Goal: Task Accomplishment & Management: Manage account settings

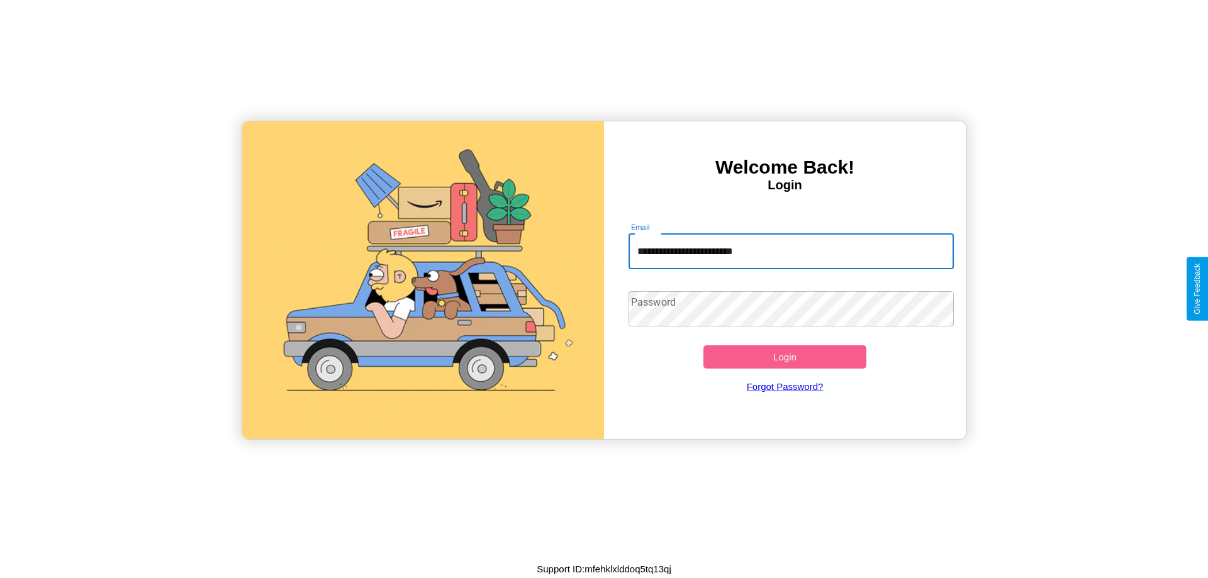
type input "**********"
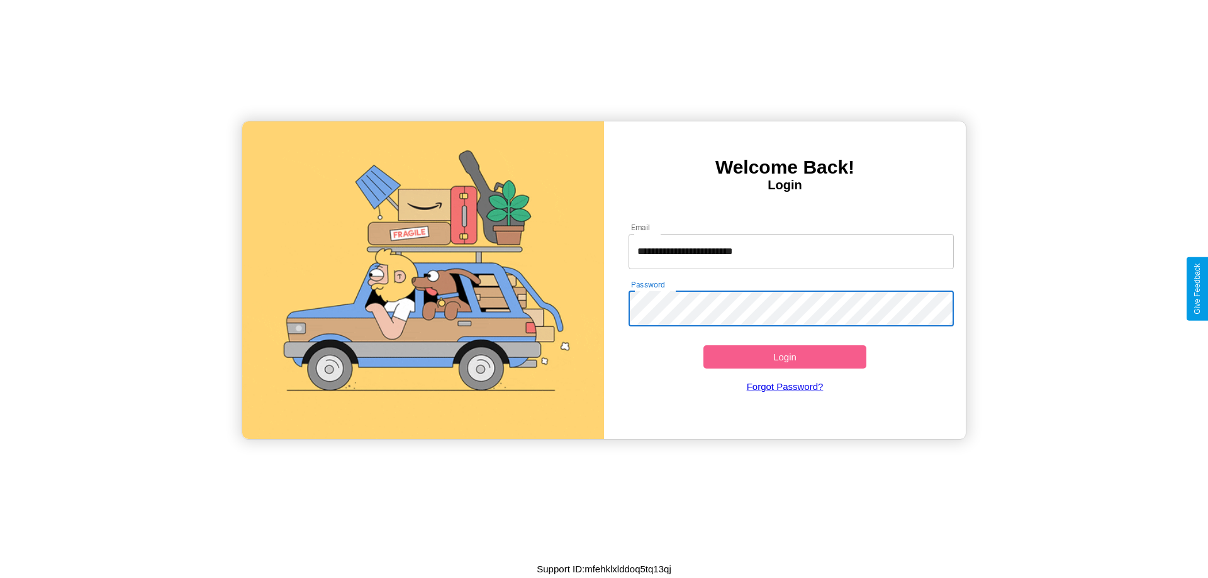
click at [784, 357] on button "Login" at bounding box center [784, 356] width 163 height 23
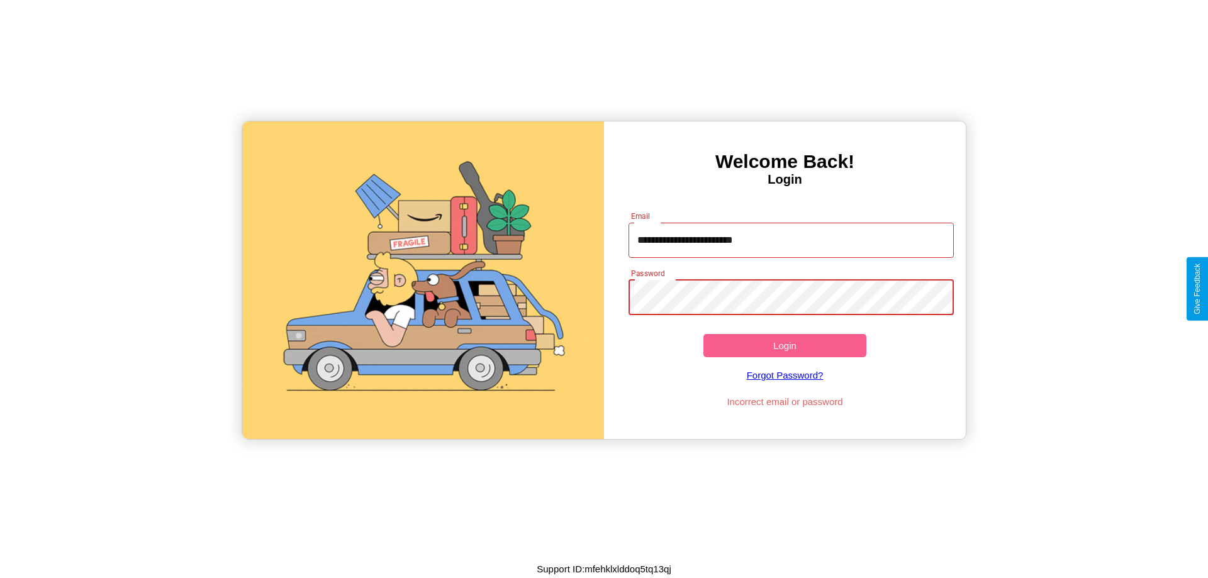
click at [784, 345] on button "Login" at bounding box center [784, 345] width 163 height 23
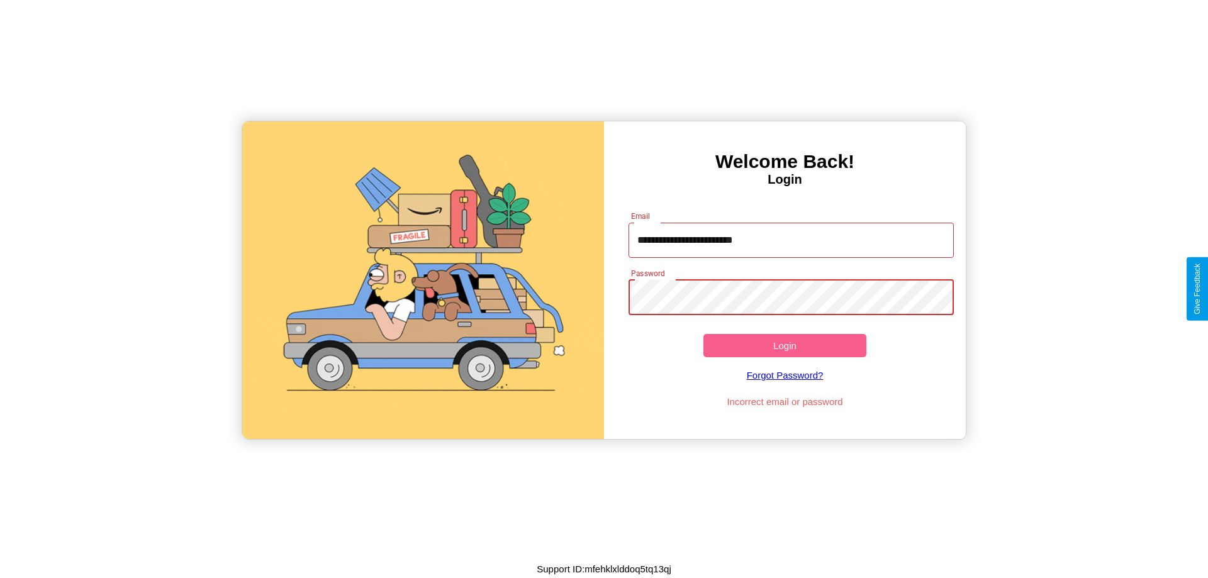
click at [784, 345] on button "Login" at bounding box center [784, 345] width 163 height 23
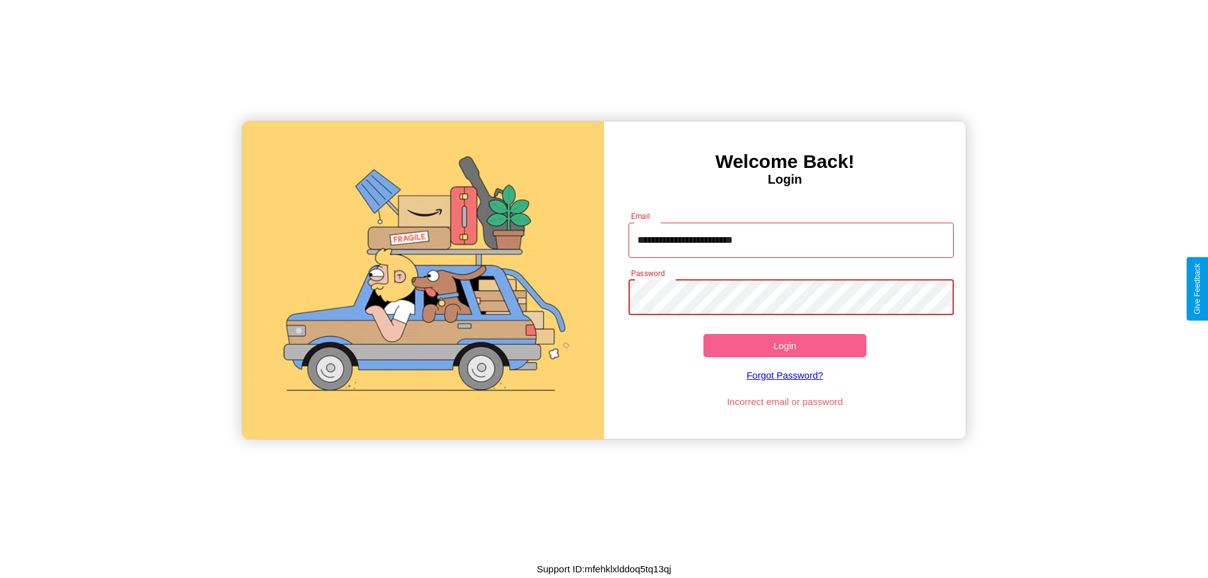
click at [784, 345] on button "Login" at bounding box center [784, 345] width 163 height 23
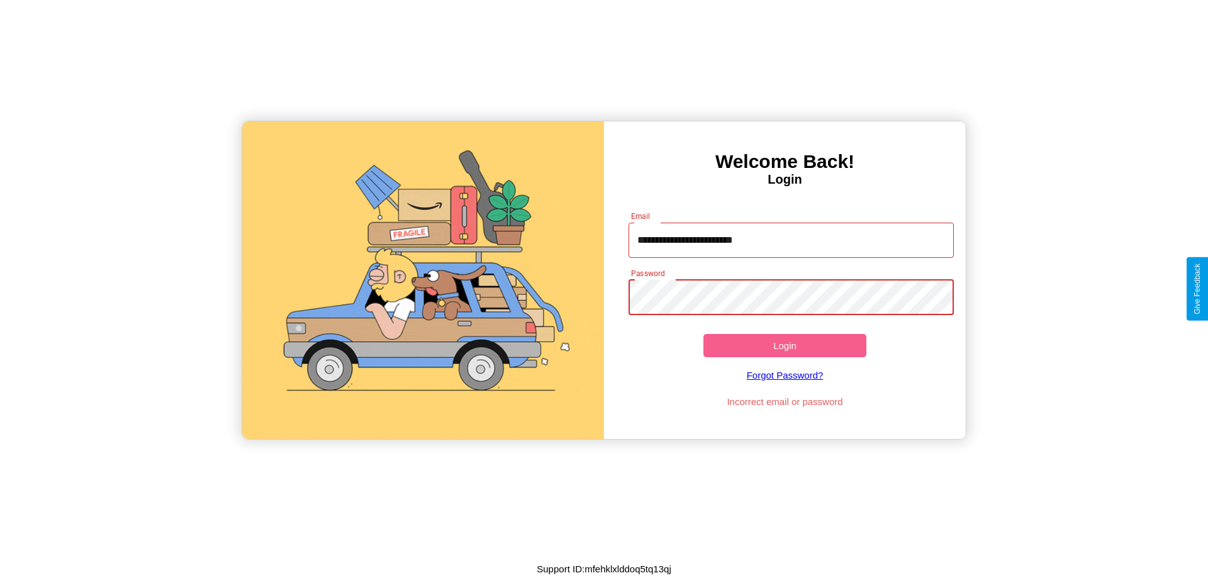
click at [784, 345] on button "Login" at bounding box center [784, 345] width 163 height 23
